Goal: Information Seeking & Learning: Learn about a topic

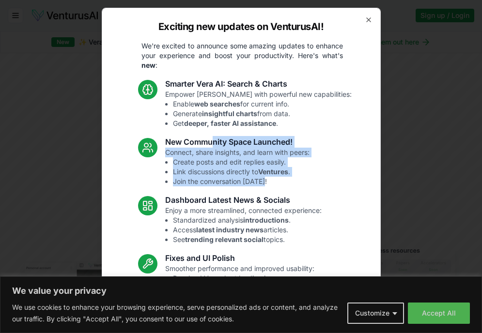
drag, startPoint x: 290, startPoint y: 184, endPoint x: 225, endPoint y: 137, distance: 80.2
click at [225, 137] on div "New Community Space Launched! Connect, share insights, and learn with peers: Cr…" at bounding box center [237, 161] width 144 height 50
click at [225, 137] on h3 "New Community Space Launched!" at bounding box center [237, 142] width 144 height 12
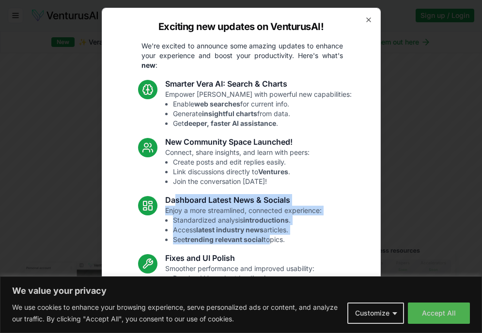
drag, startPoint x: 214, startPoint y: 202, endPoint x: 279, endPoint y: 242, distance: 76.4
click at [279, 242] on div "Dashboard Latest News & Socials Enjoy a more streamlined, connected experience:…" at bounding box center [243, 219] width 157 height 50
click at [279, 242] on li "See trending relevant social topics." at bounding box center [247, 240] width 149 height 10
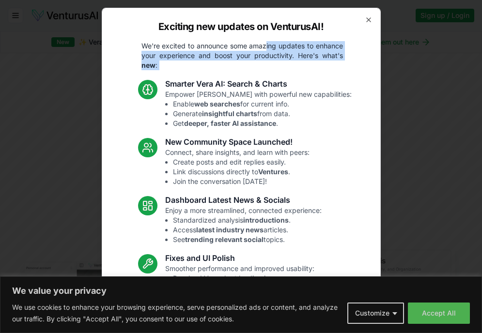
drag, startPoint x: 265, startPoint y: 44, endPoint x: 328, endPoint y: 75, distance: 69.6
click at [328, 75] on div "Exciting new updates on VenturusAI! We're excited to announce some amazing upda…" at bounding box center [241, 167] width 279 height 318
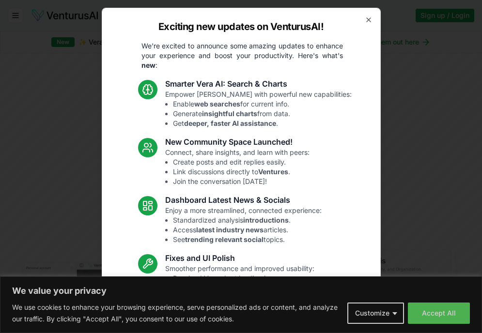
click at [328, 75] on div "Exciting new updates on VenturusAI! We're excited to announce some amazing upda…" at bounding box center [241, 167] width 279 height 318
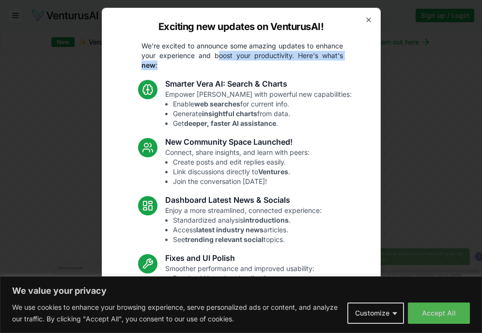
drag, startPoint x: 214, startPoint y: 53, endPoint x: 335, endPoint y: 66, distance: 121.9
click at [335, 65] on p "We're excited to announce some amazing updates to enhance your experience and b…" at bounding box center [242, 55] width 217 height 29
click at [335, 66] on p "We're excited to announce some amazing updates to enhance your experience and b…" at bounding box center [242, 55] width 217 height 29
